Goal: Information Seeking & Learning: Learn about a topic

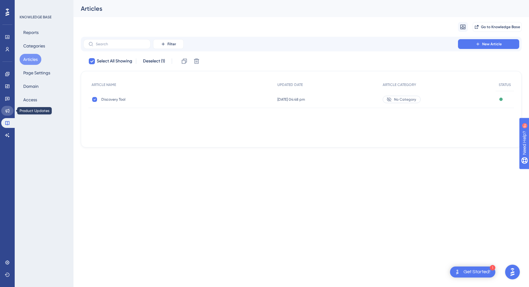
click at [7, 114] on link at bounding box center [7, 111] width 12 height 10
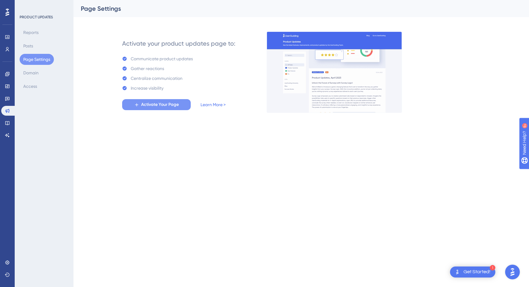
click at [146, 107] on span "Activate Your Page" at bounding box center [160, 104] width 38 height 7
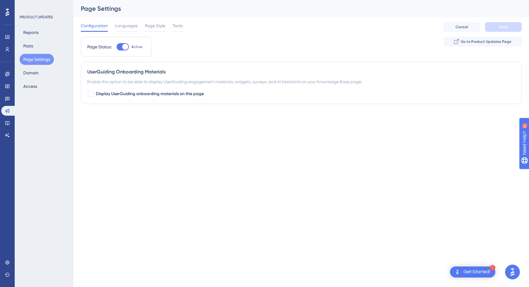
click at [9, 11] on icon at bounding box center [8, 12] width 4 height 8
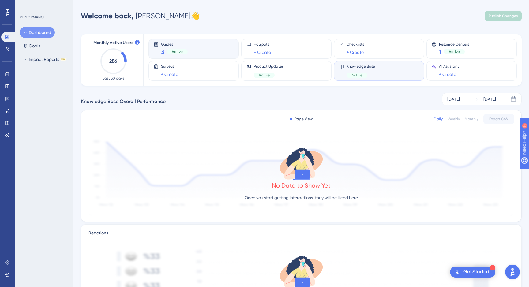
click at [173, 52] on span "Active" at bounding box center [177, 51] width 11 height 5
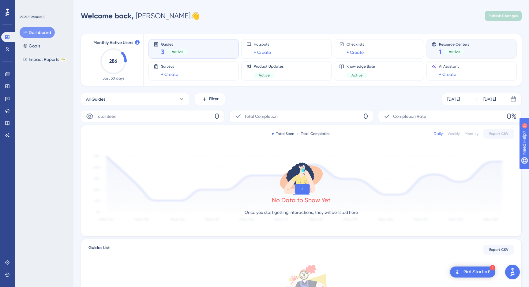
click at [453, 52] on span "Active" at bounding box center [454, 51] width 11 height 5
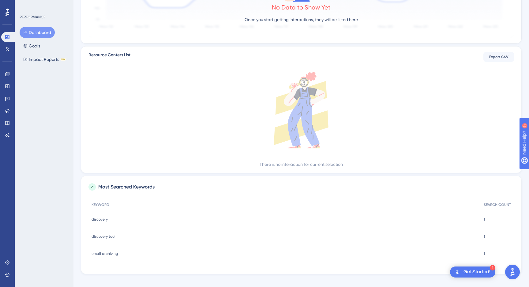
scroll to position [185, 0]
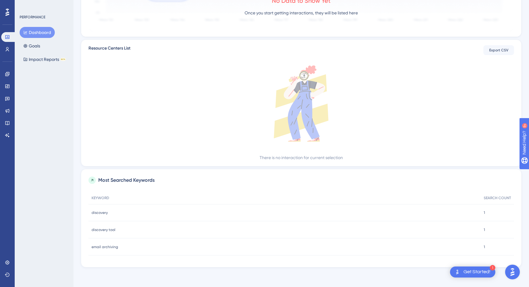
click at [468, 270] on div "Get Started!" at bounding box center [476, 272] width 27 height 7
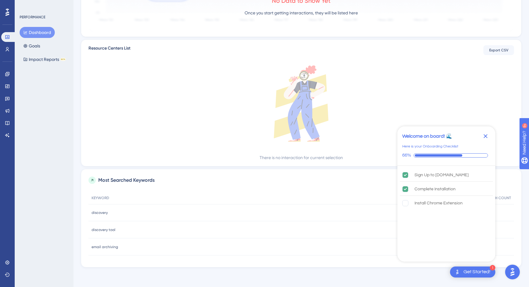
click at [486, 136] on icon "Close Checklist" at bounding box center [486, 136] width 4 height 4
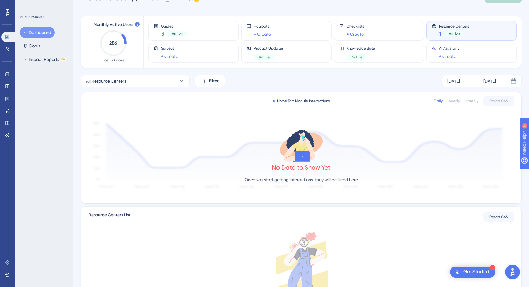
scroll to position [0, 0]
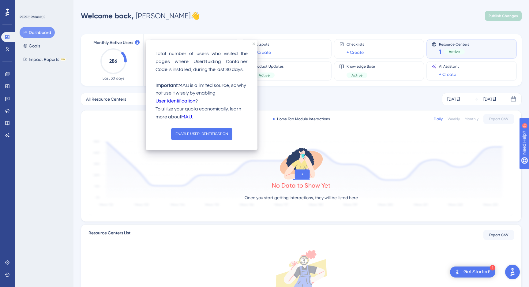
click at [343, 109] on div "All Resource Centers Filter [DATE] [DATE] Home Tab Module Interactions Daily We…" at bounding box center [301, 272] width 441 height 359
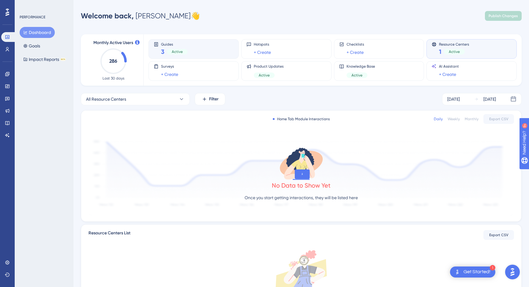
click at [172, 53] on span "Active" at bounding box center [177, 51] width 11 height 5
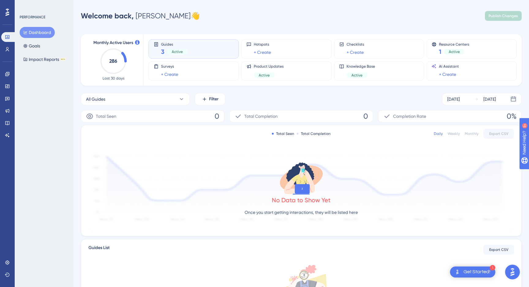
click at [160, 52] on div "Guides 3 Active" at bounding box center [194, 49] width 80 height 14
click at [448, 51] on div "Active" at bounding box center [454, 52] width 21 height 6
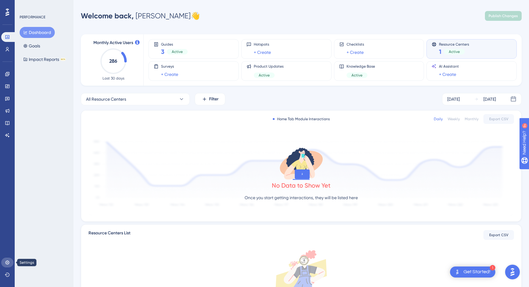
click at [5, 261] on icon at bounding box center [7, 262] width 5 height 5
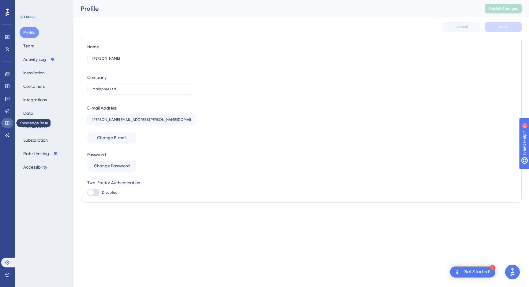
click at [10, 122] on link at bounding box center [7, 123] width 12 height 10
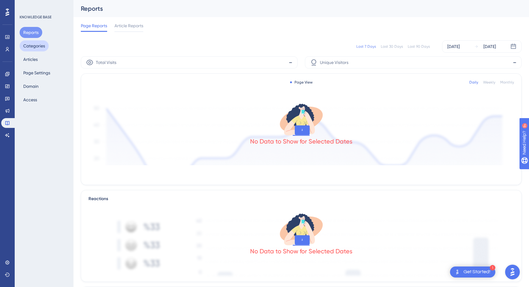
click at [42, 50] on button "Categories" at bounding box center [34, 45] width 29 height 11
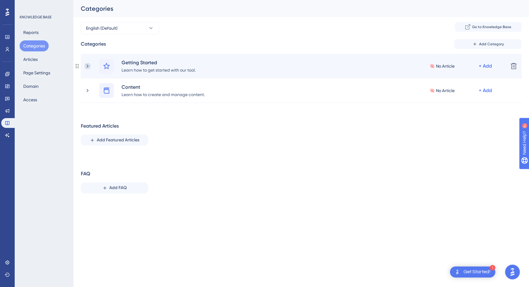
click at [89, 68] on icon at bounding box center [87, 66] width 6 height 6
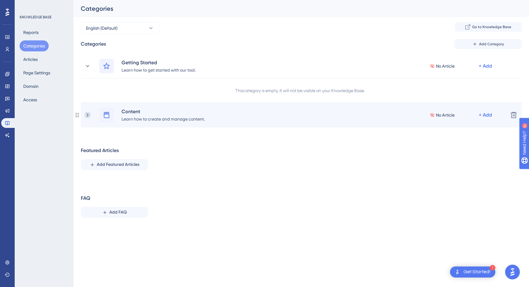
click at [85, 116] on icon at bounding box center [87, 115] width 6 height 6
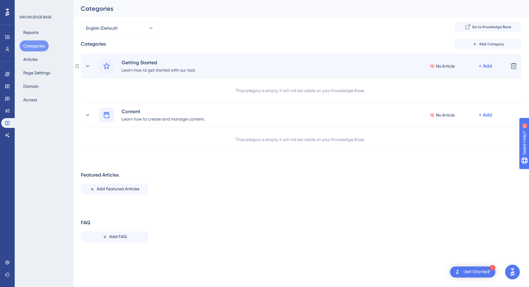
click at [450, 66] on span "No Article" at bounding box center [445, 65] width 19 height 7
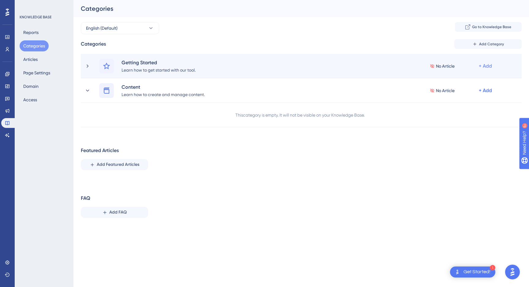
click at [485, 67] on div "+ Add" at bounding box center [485, 65] width 13 height 7
click at [456, 92] on span "Add Articles" at bounding box center [452, 94] width 24 height 7
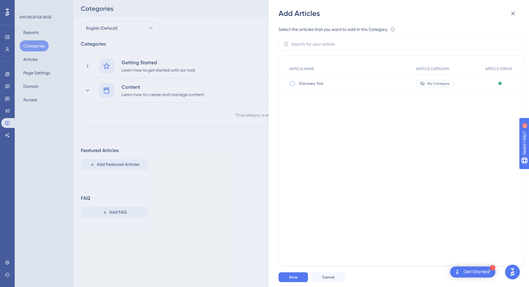
click at [291, 82] on div at bounding box center [292, 83] width 5 height 5
checkbox input "true"
click at [288, 278] on button "Save" at bounding box center [293, 277] width 29 height 10
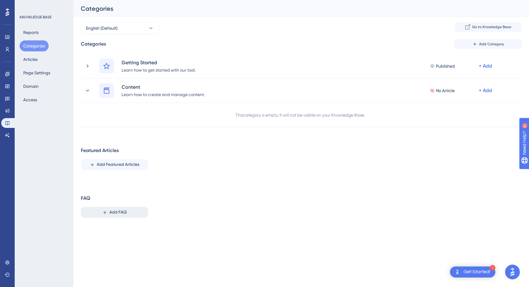
click at [121, 214] on span "Add FAQ" at bounding box center [117, 212] width 17 height 7
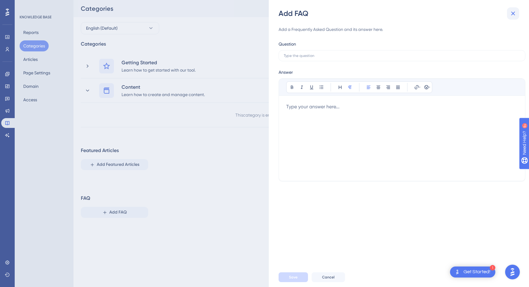
click at [511, 13] on icon at bounding box center [512, 13] width 7 height 7
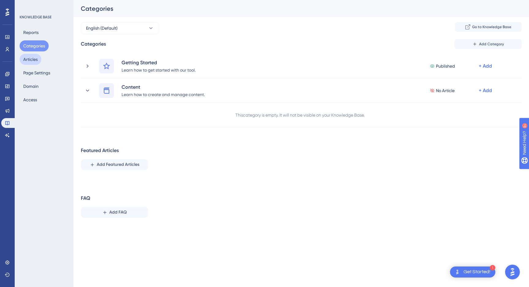
click at [36, 62] on button "Articles" at bounding box center [31, 59] width 22 height 11
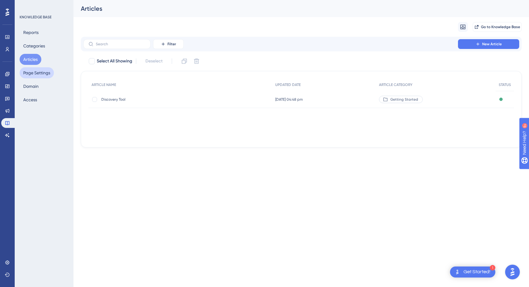
click at [33, 77] on button "Page Settings" at bounding box center [37, 72] width 34 height 11
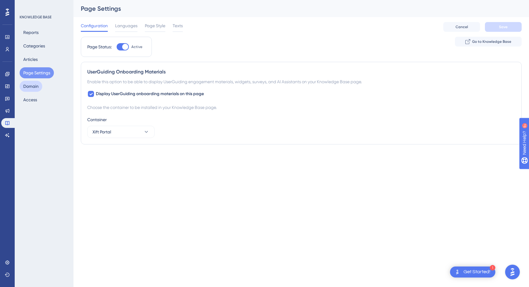
click at [33, 86] on button "Domain" at bounding box center [31, 86] width 23 height 11
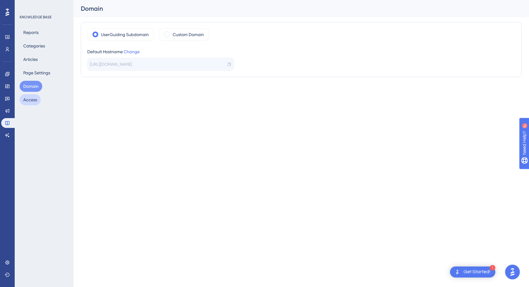
click at [34, 96] on button "Access" at bounding box center [30, 99] width 21 height 11
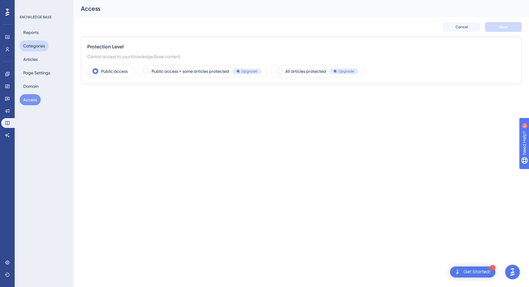
click at [36, 51] on button "Categories" at bounding box center [34, 45] width 29 height 11
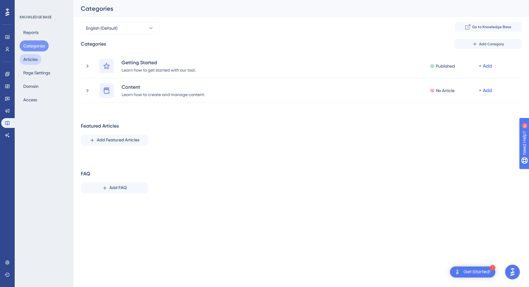
click at [35, 57] on button "Articles" at bounding box center [31, 59] width 22 height 11
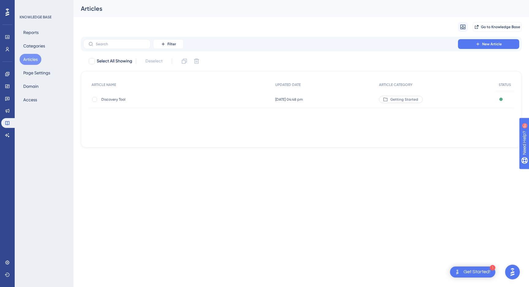
click at [122, 98] on span "Discovery Tool" at bounding box center [150, 99] width 98 height 5
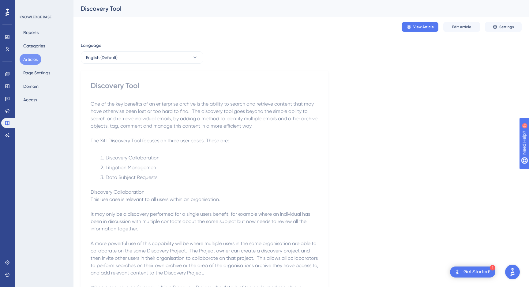
click at [143, 103] on span "One of the key benefits of an enterprise archive is the ability to search and r…" at bounding box center [205, 115] width 228 height 28
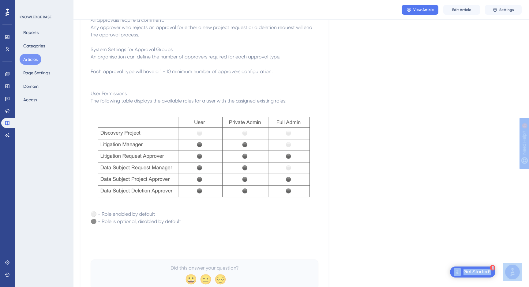
scroll to position [1497, 0]
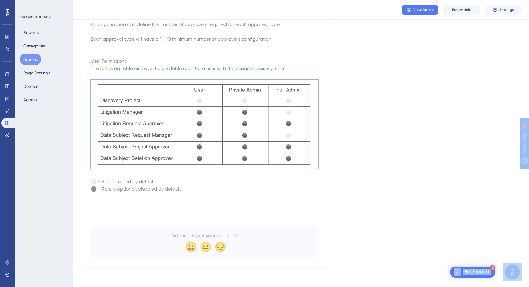
drag, startPoint x: 91, startPoint y: 87, endPoint x: 188, endPoint y: 193, distance: 143.2
copy div "⚪ - Role enabled by default ⚫ - Role is optional, disabled by default"
click at [222, 103] on img at bounding box center [205, 124] width 228 height 89
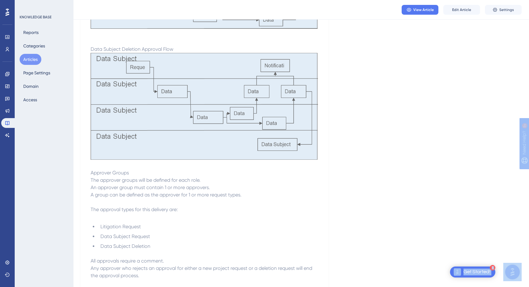
scroll to position [1194, 0]
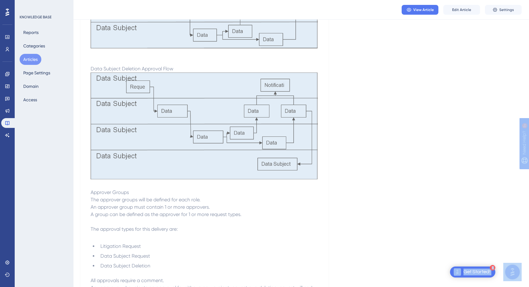
click at [261, 107] on img at bounding box center [205, 126] width 228 height 107
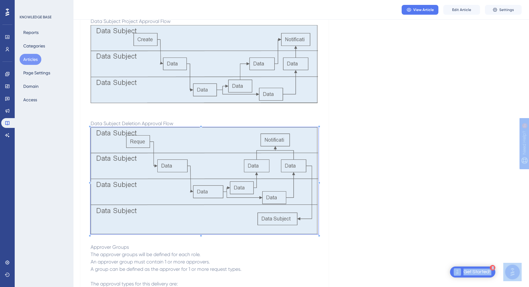
scroll to position [1116, 0]
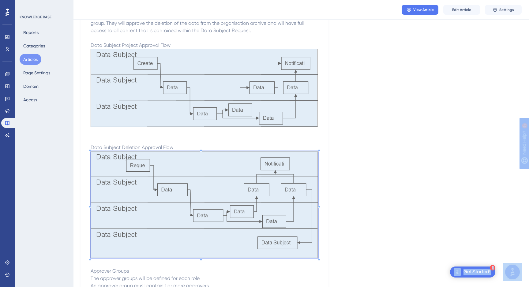
click at [249, 104] on img at bounding box center [205, 88] width 228 height 78
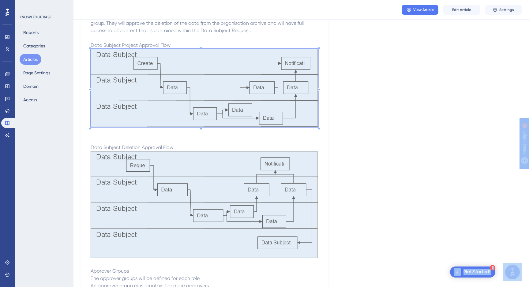
click at [221, 178] on img at bounding box center [205, 204] width 228 height 107
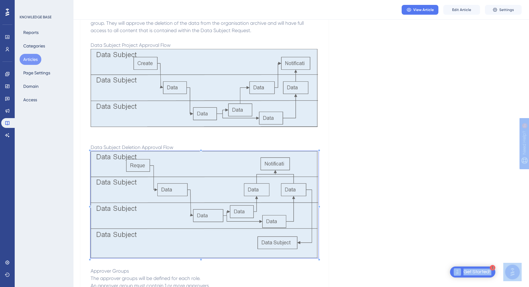
click at [195, 103] on img at bounding box center [205, 88] width 228 height 78
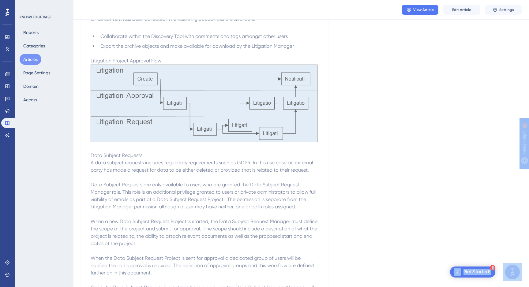
scroll to position [622, 0]
click at [295, 125] on img at bounding box center [205, 105] width 228 height 78
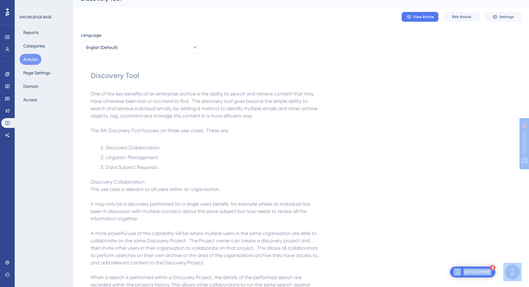
scroll to position [0, 0]
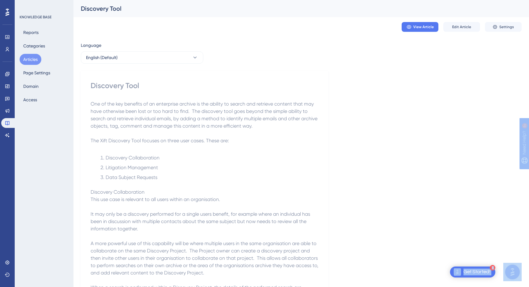
click at [293, 125] on p "One of the key benefits of an enterprise archive is the ability to search and r…" at bounding box center [205, 114] width 228 height 29
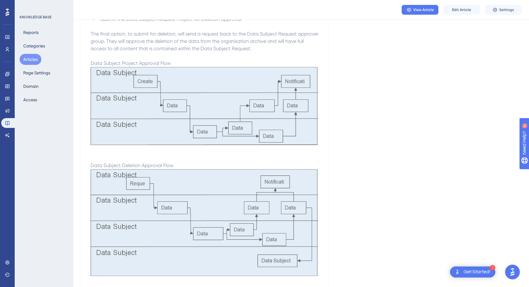
scroll to position [1105, 0]
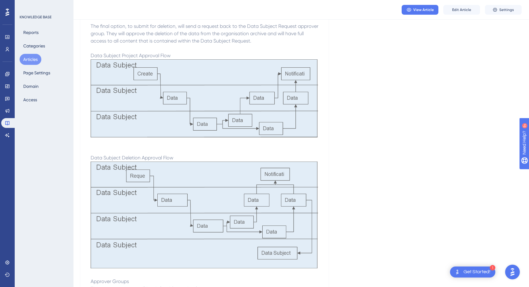
click at [168, 161] on span "Data Subject Deletion Approval Flow" at bounding box center [132, 158] width 83 height 6
click at [128, 73] on img at bounding box center [205, 98] width 228 height 78
click at [135, 74] on img at bounding box center [205, 98] width 228 height 78
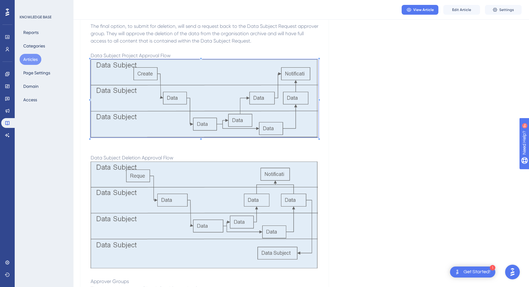
click at [135, 74] on img at bounding box center [205, 98] width 228 height 78
click at [120, 75] on img at bounding box center [205, 98] width 228 height 78
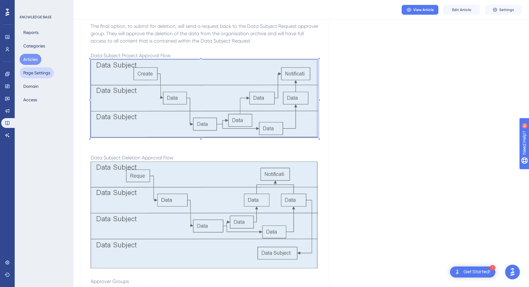
click at [42, 74] on button "Page Settings" at bounding box center [37, 72] width 34 height 11
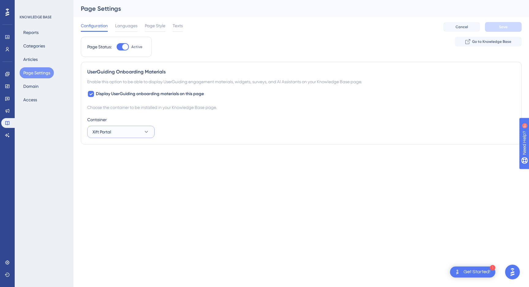
click at [106, 131] on span "Xift Portal" at bounding box center [101, 131] width 19 height 7
click at [104, 130] on span "Xift Portal" at bounding box center [101, 131] width 19 height 7
